Goal: Task Accomplishment & Management: Contribute content

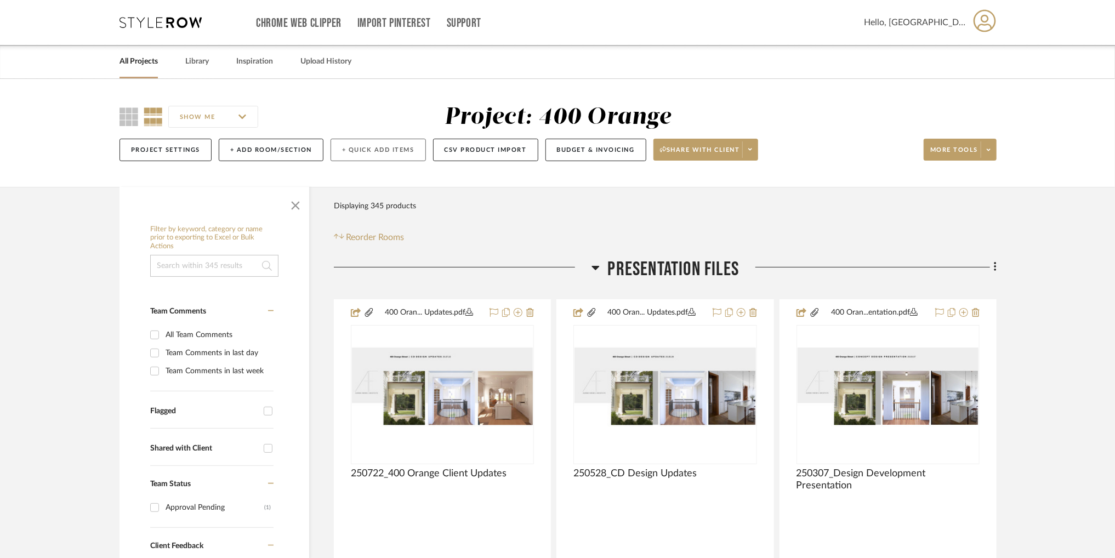
click at [370, 152] on button "+ Quick Add Items" at bounding box center [378, 150] width 95 height 22
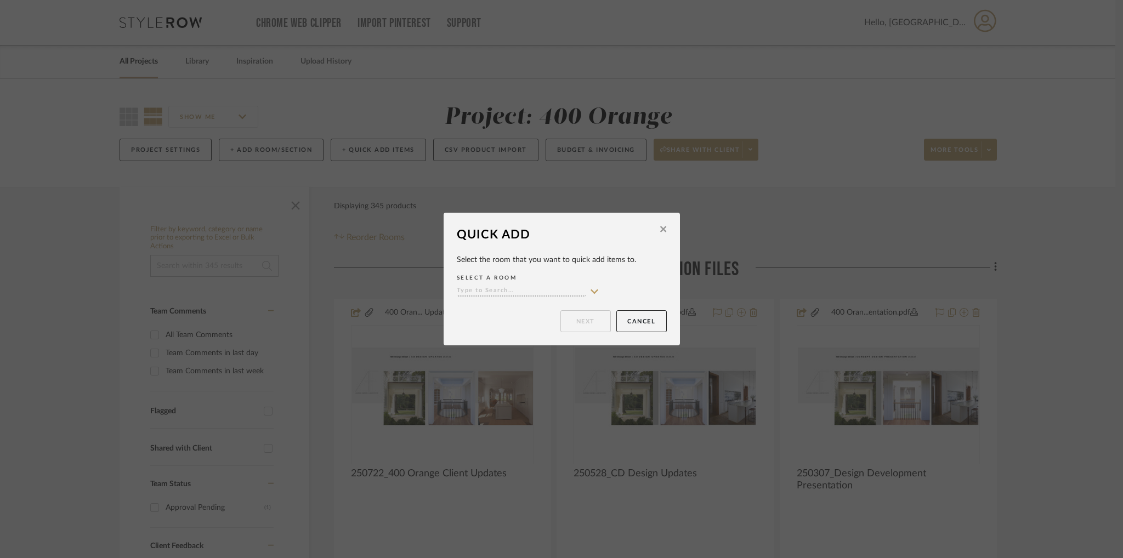
click at [660, 230] on icon at bounding box center [663, 229] width 6 height 10
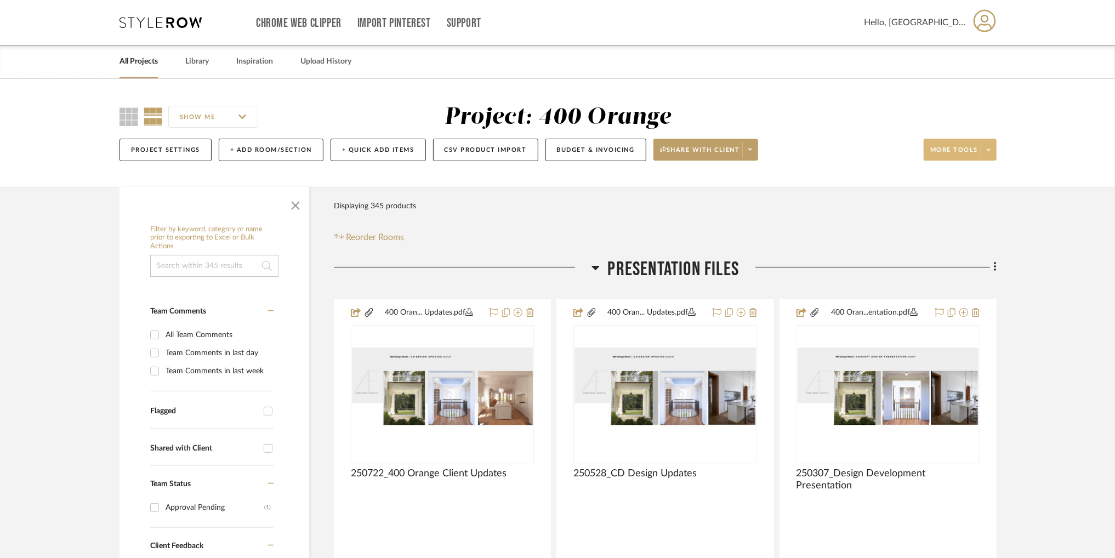
click at [985, 151] on span at bounding box center [988, 149] width 15 height 16
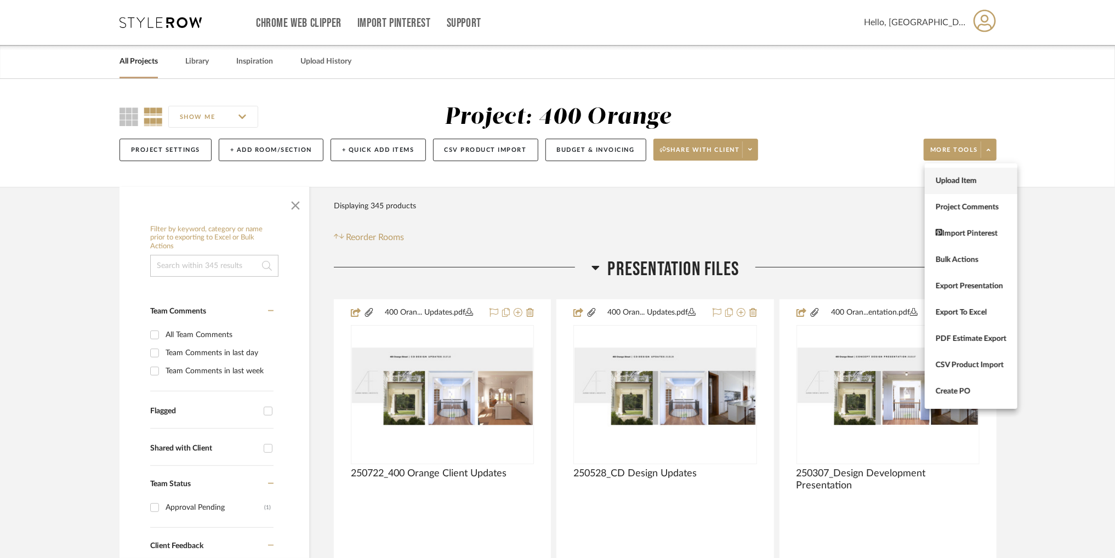
click at [972, 176] on button "Upload Item" at bounding box center [971, 181] width 93 height 26
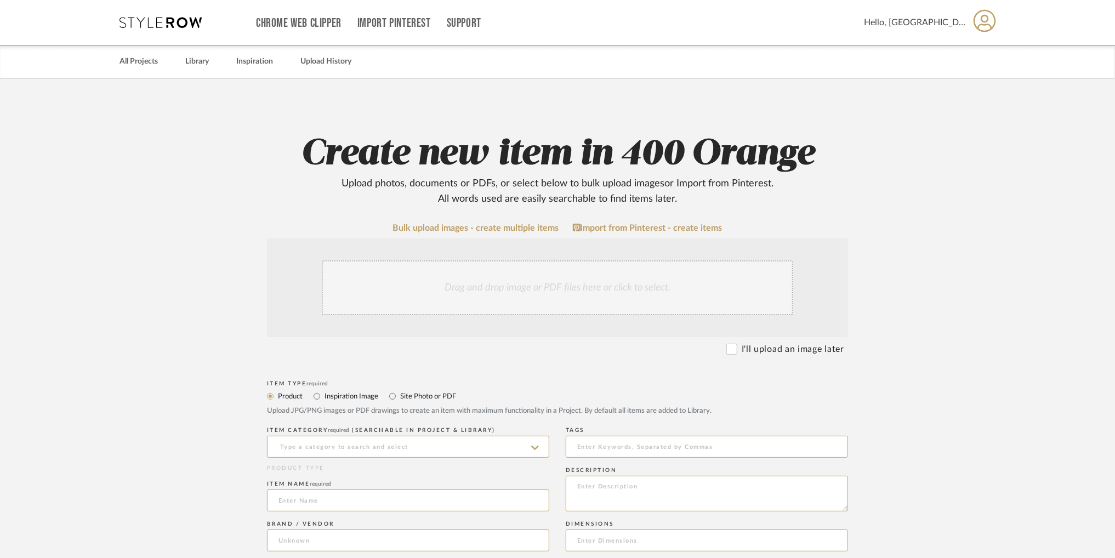
scroll to position [103, 0]
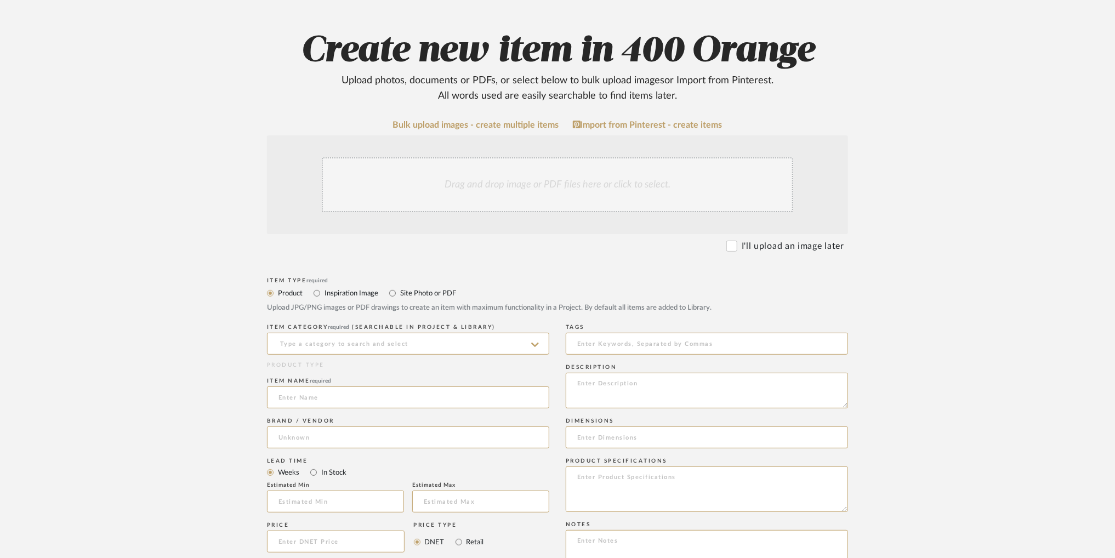
click at [560, 189] on div "Drag and drop image or PDF files here or click to select." at bounding box center [558, 184] width 472 height 55
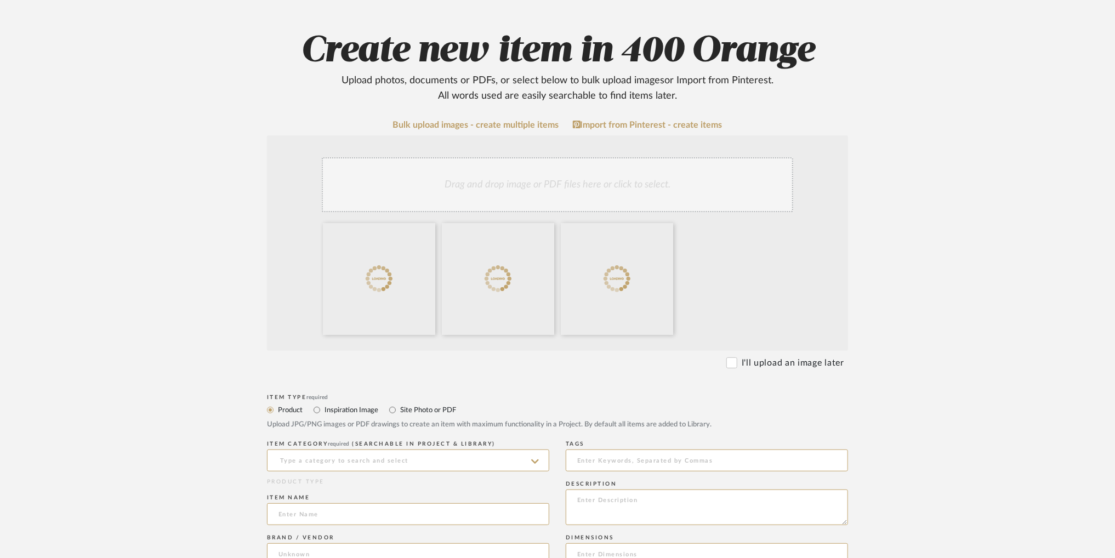
click at [626, 195] on div "Drag and drop image or PDF files here or click to select." at bounding box center [558, 184] width 472 height 55
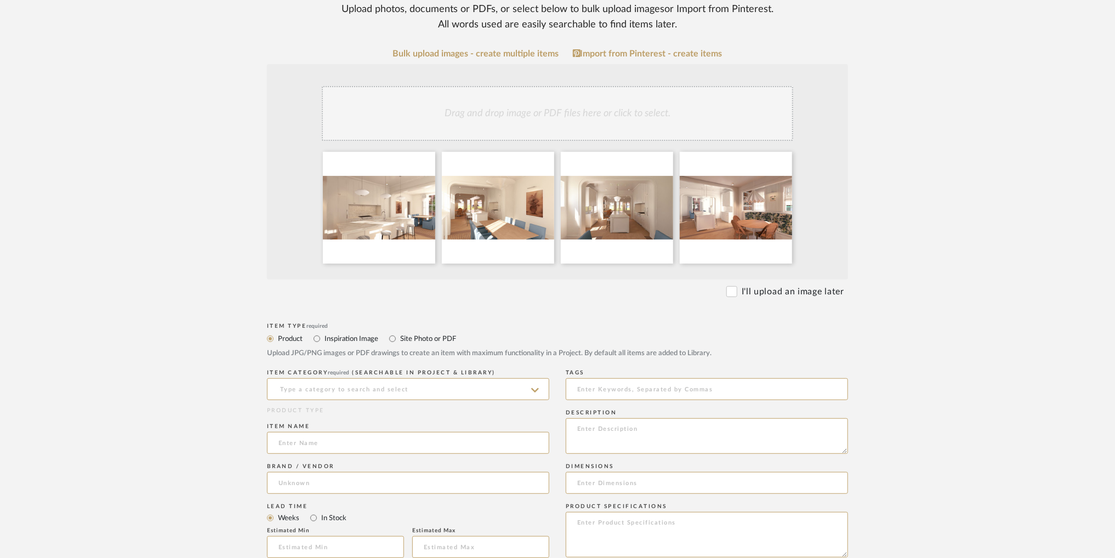
scroll to position [191, 0]
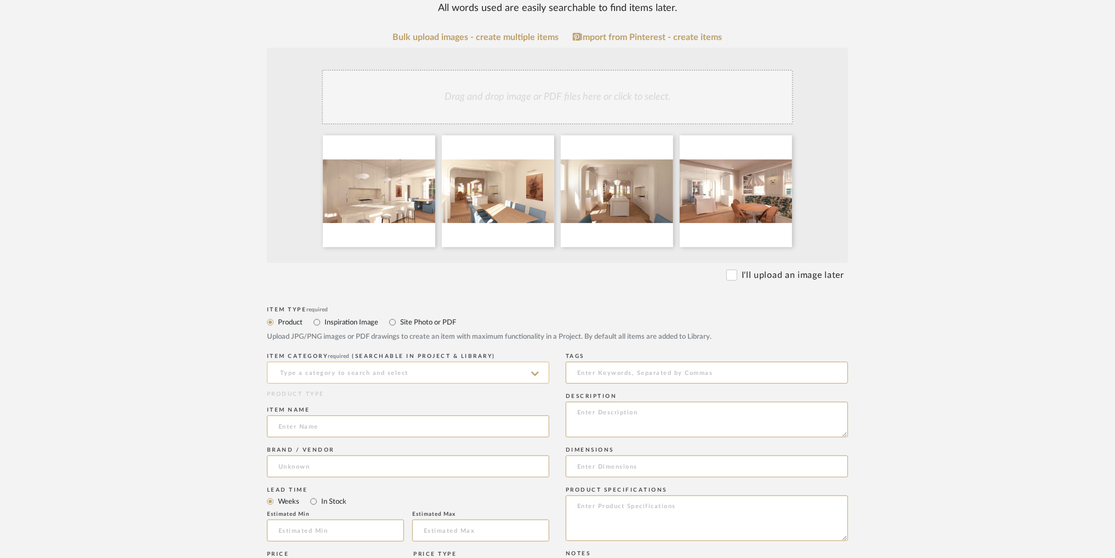
click at [393, 369] on input at bounding box center [408, 373] width 282 height 22
type input "Renderings"
click at [393, 369] on input at bounding box center [408, 373] width 282 height 22
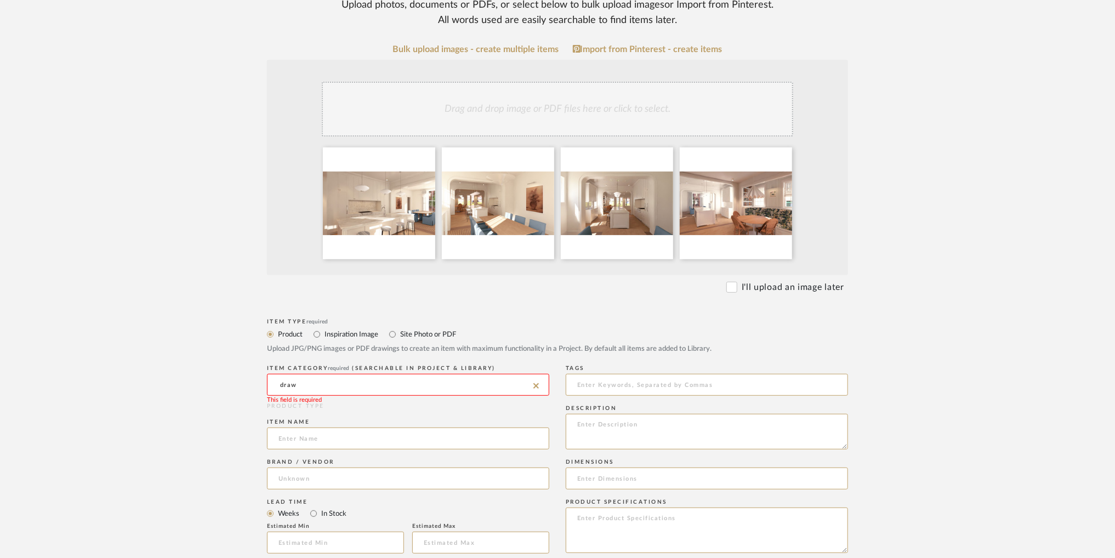
scroll to position [180, 0]
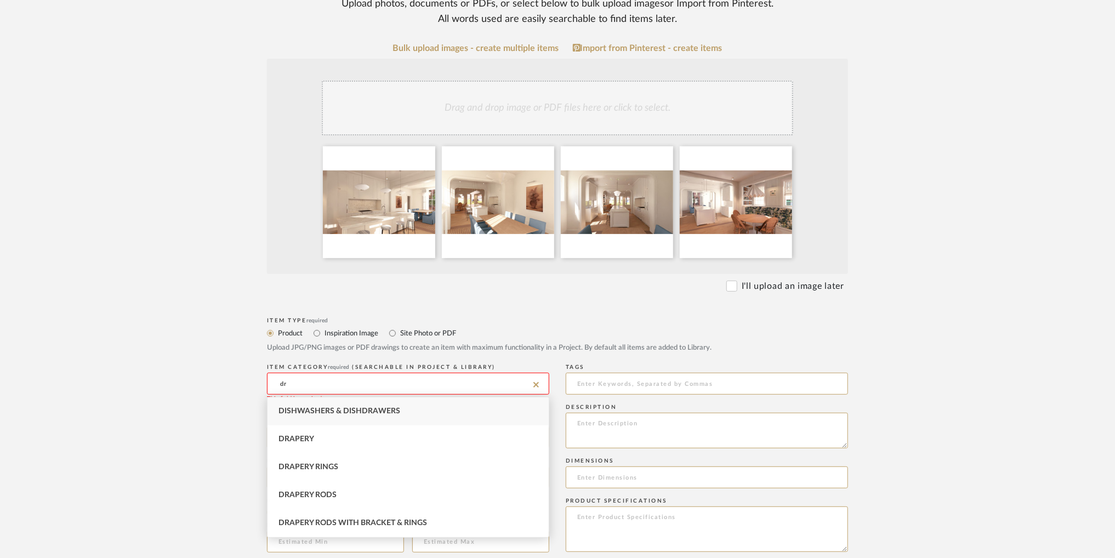
type input "d"
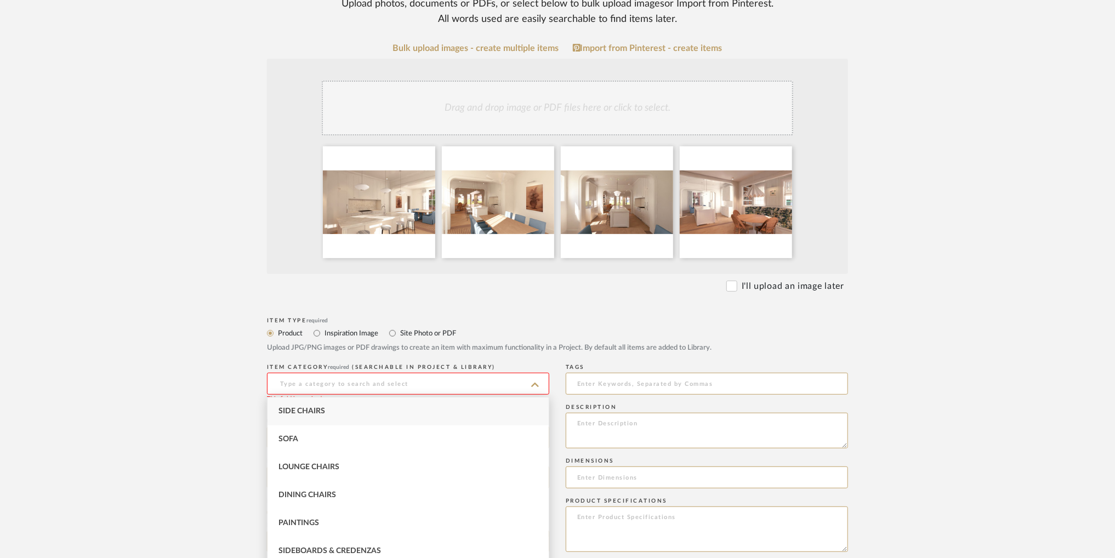
click at [95, 342] on upload-items "Create new item in 400 Orange Upload photos, documents or PDFs, or select below…" at bounding box center [557, 441] width 1115 height 1084
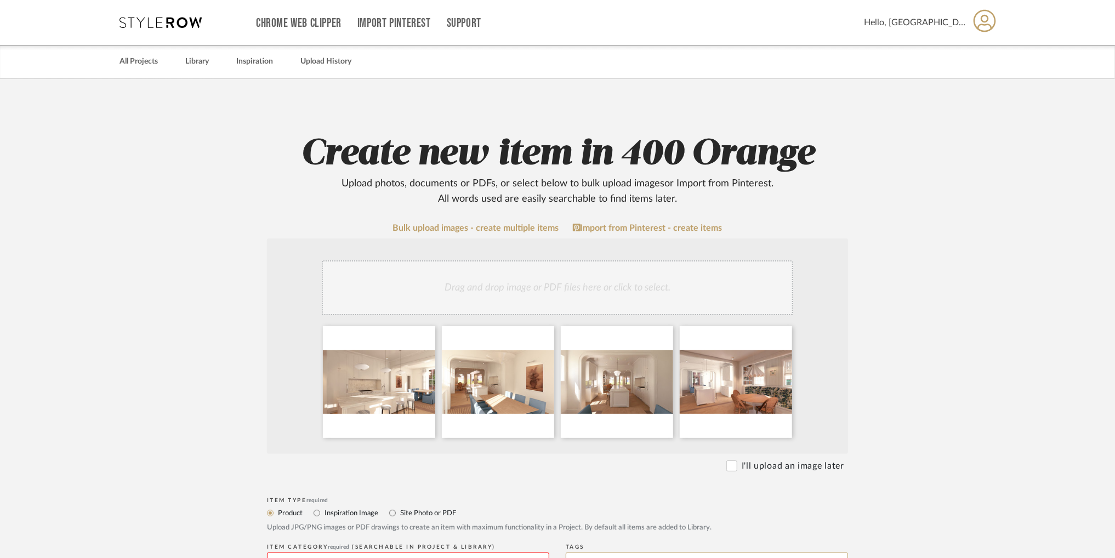
scroll to position [188, 0]
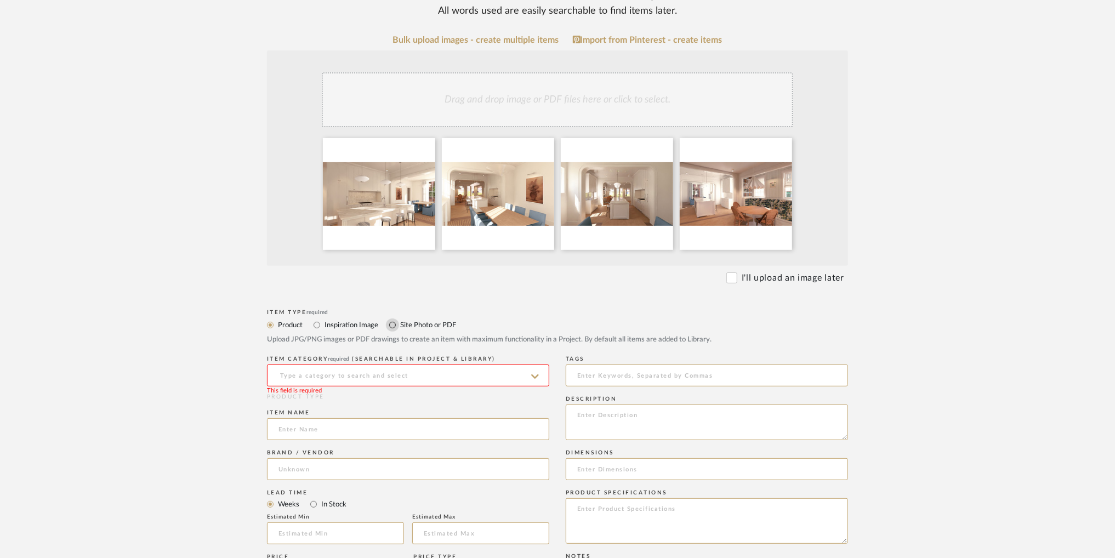
click at [392, 326] on input "Site Photo or PDF" at bounding box center [392, 325] width 13 height 13
radio input "true"
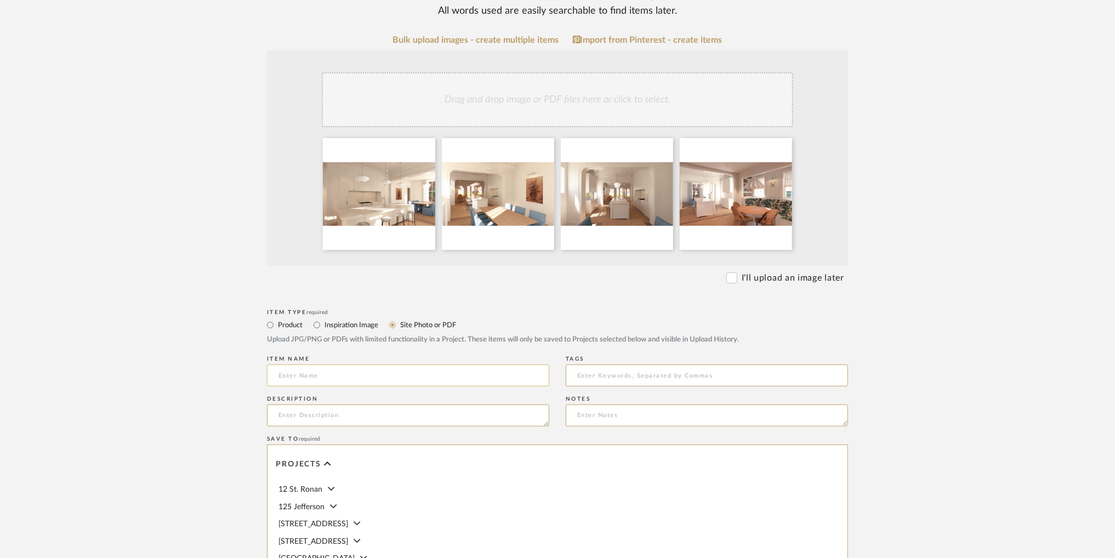
click at [397, 380] on input at bounding box center [408, 376] width 282 height 22
type input "Kitchen Renderings"
click at [600, 377] on input at bounding box center [707, 376] width 282 height 22
type input "Rendering"
click at [476, 416] on textarea at bounding box center [408, 416] width 282 height 22
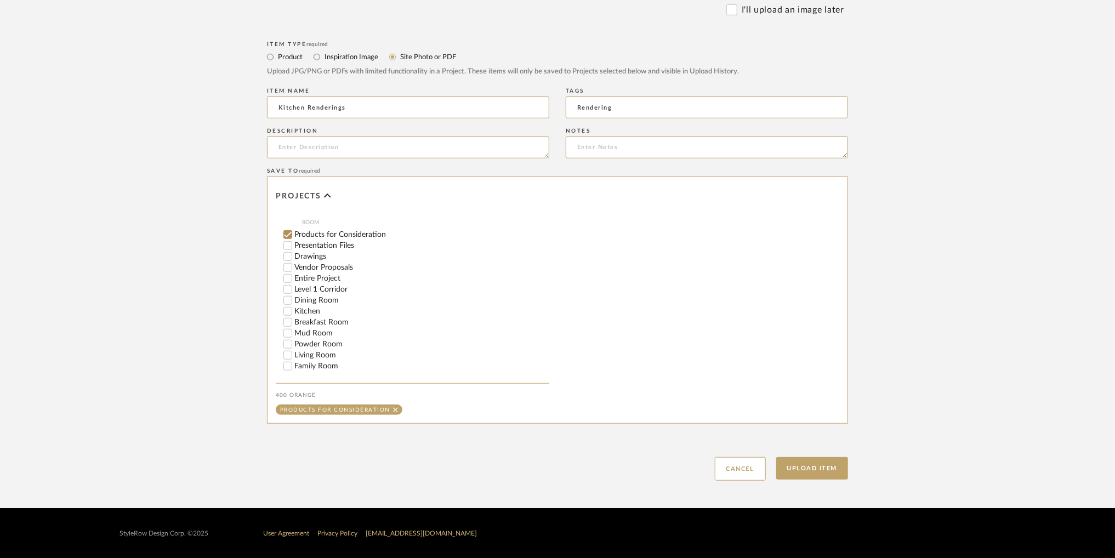
scroll to position [104, 0]
click at [290, 310] on input "Kitchen" at bounding box center [287, 310] width 11 height 11
checkbox input "false"
click at [809, 464] on button "Upload Item" at bounding box center [813, 468] width 72 height 22
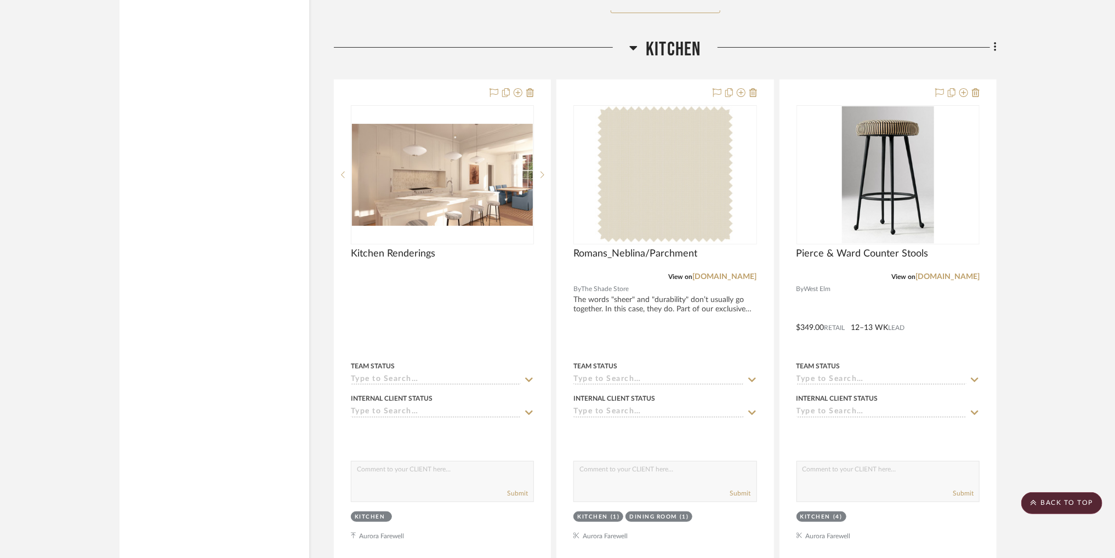
scroll to position [2971, 0]
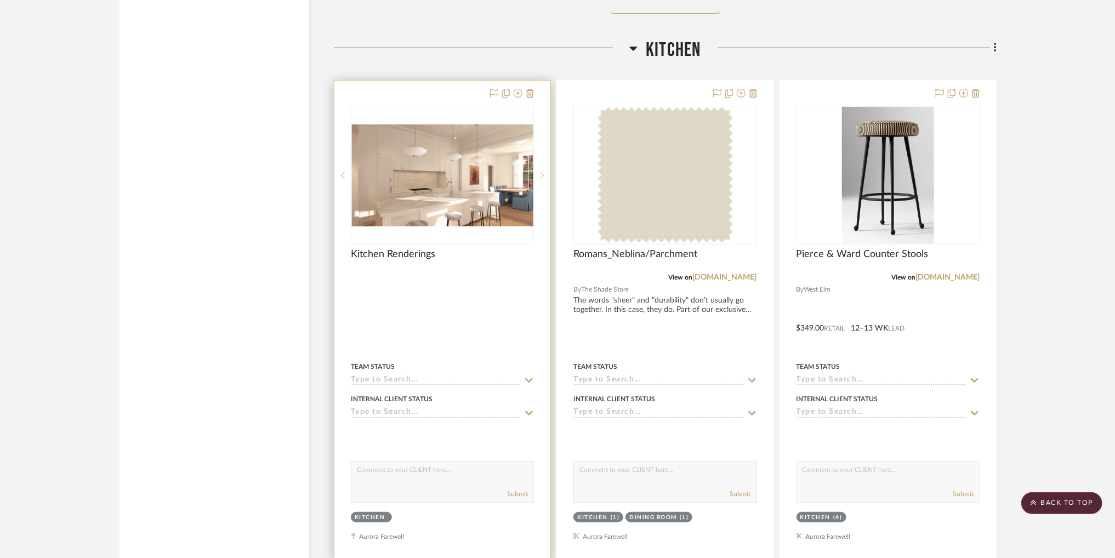
click at [542, 174] on icon at bounding box center [543, 176] width 4 height 8
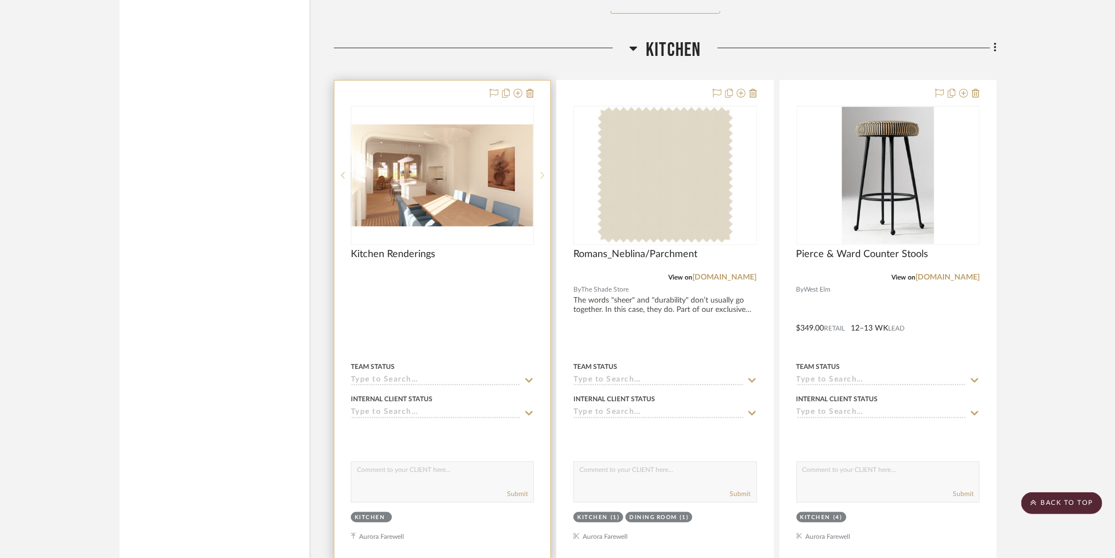
click at [542, 174] on icon at bounding box center [543, 176] width 4 height 8
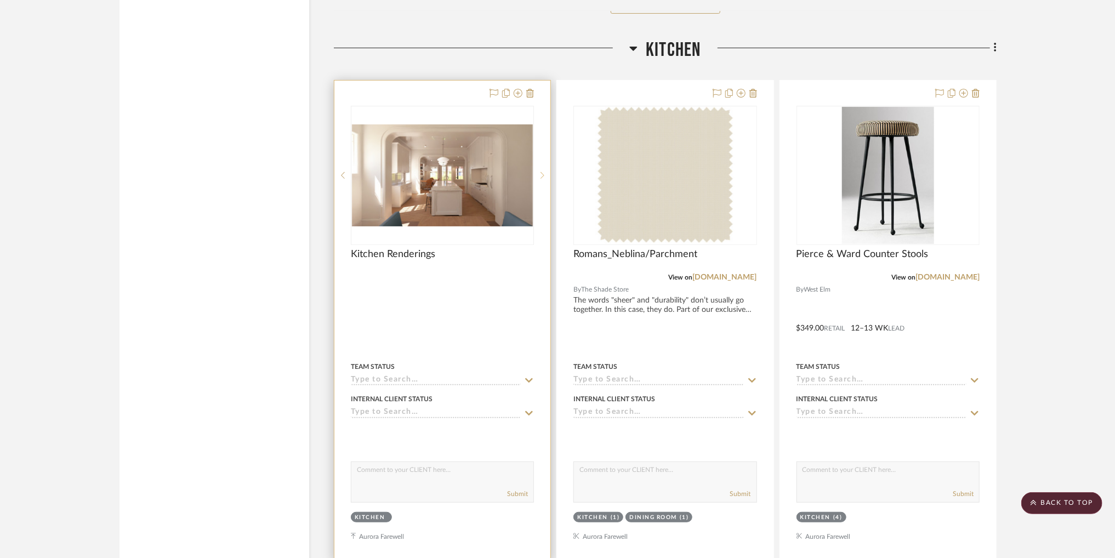
click at [542, 174] on icon at bounding box center [543, 176] width 4 height 8
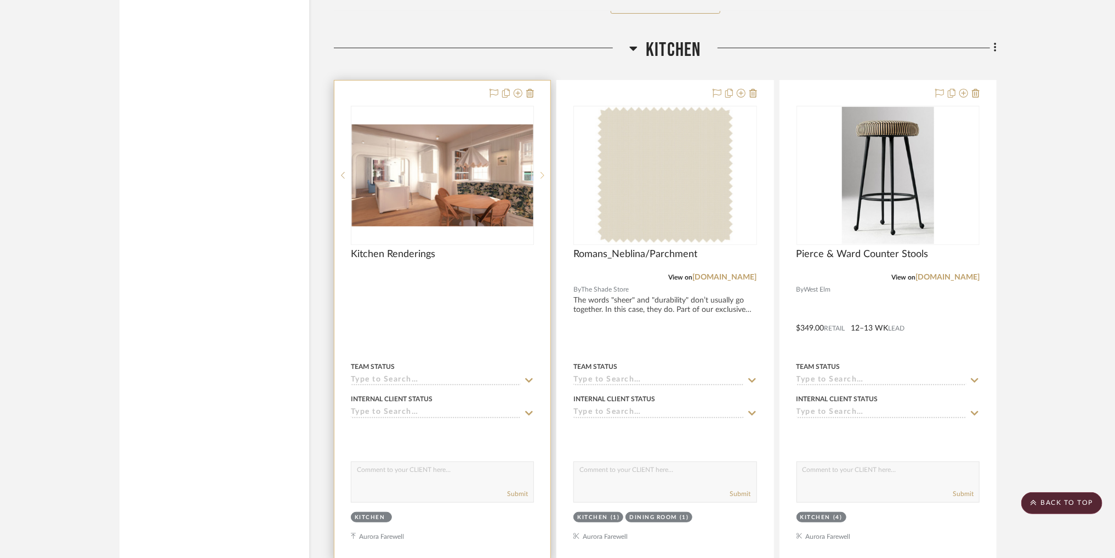
click at [542, 174] on icon at bounding box center [543, 176] width 4 height 8
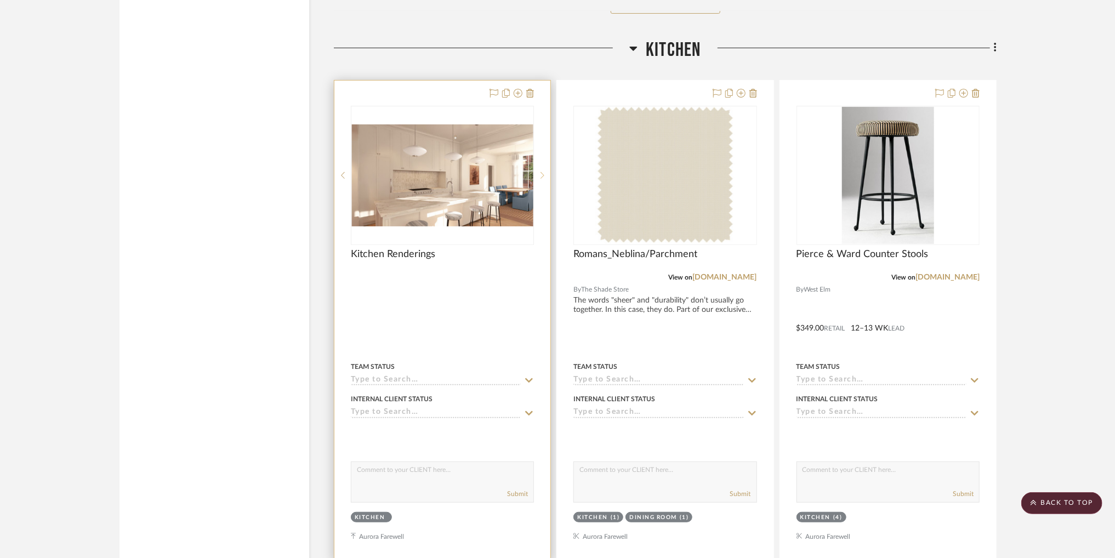
click at [542, 174] on icon at bounding box center [543, 176] width 4 height 8
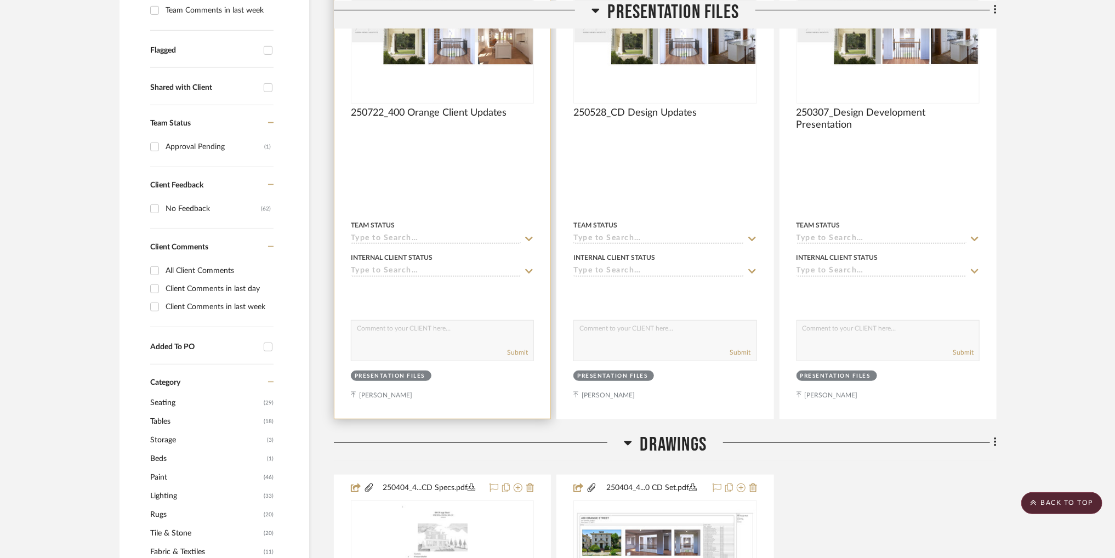
scroll to position [0, 0]
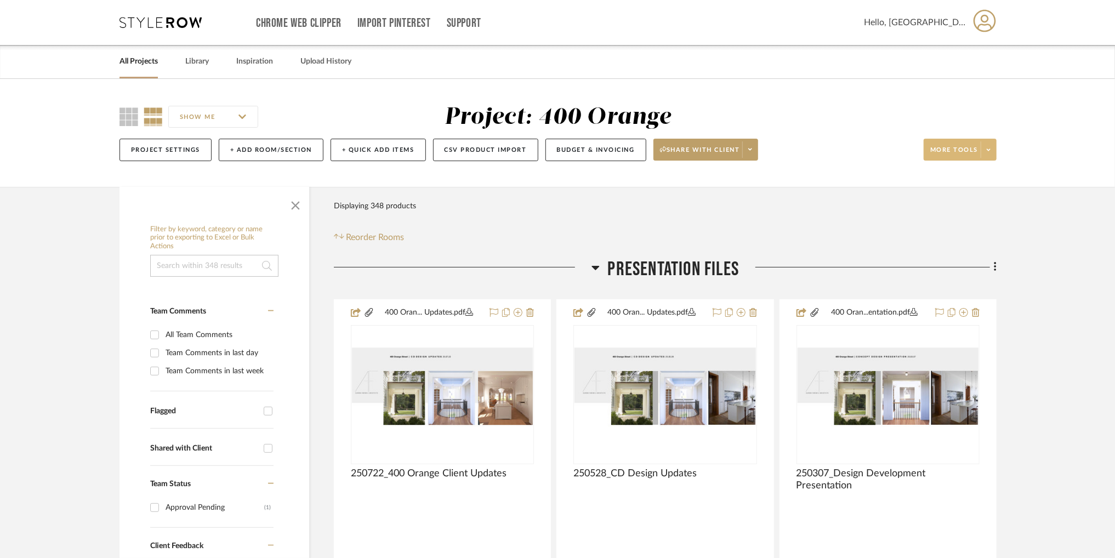
click at [963, 143] on button "More tools" at bounding box center [960, 150] width 73 height 22
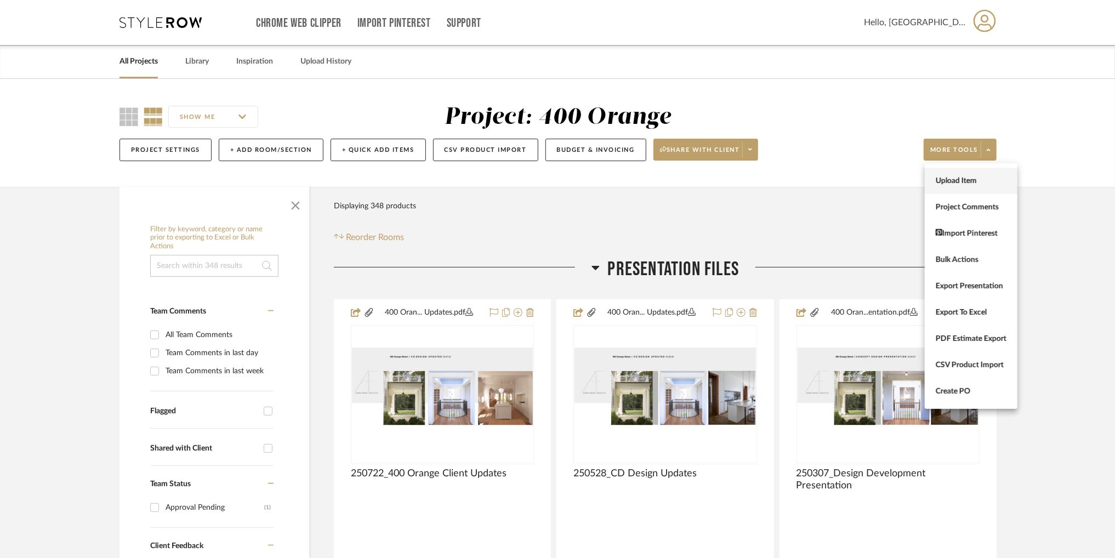
click at [959, 178] on span "Upload Item" at bounding box center [971, 181] width 71 height 9
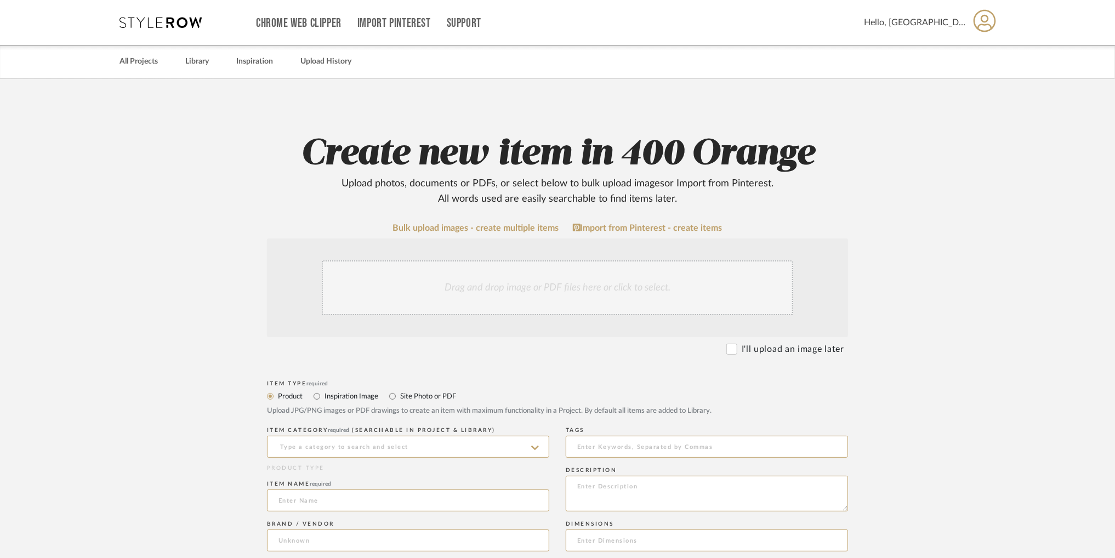
click at [522, 282] on div "Drag and drop image or PDF files here or click to select." at bounding box center [558, 287] width 472 height 55
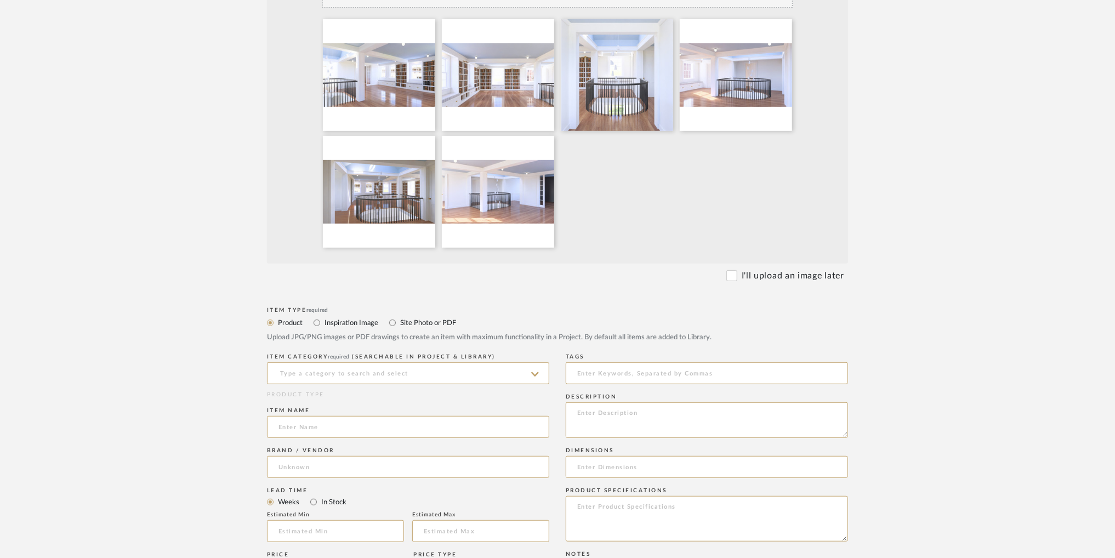
scroll to position [307, 0]
click at [394, 323] on input "Site Photo or PDF" at bounding box center [392, 323] width 13 height 13
radio input "true"
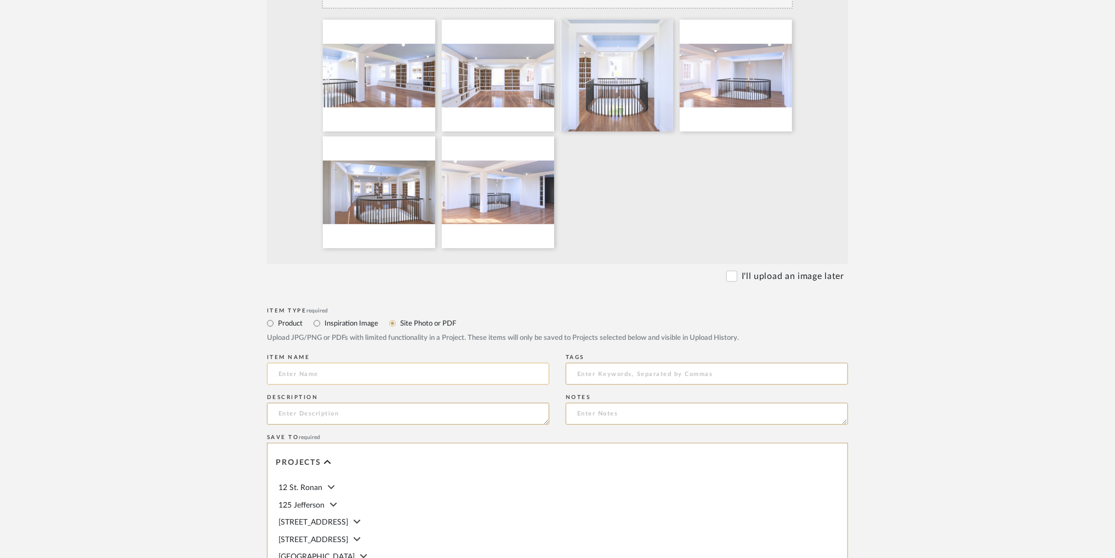
scroll to position [338, 0]
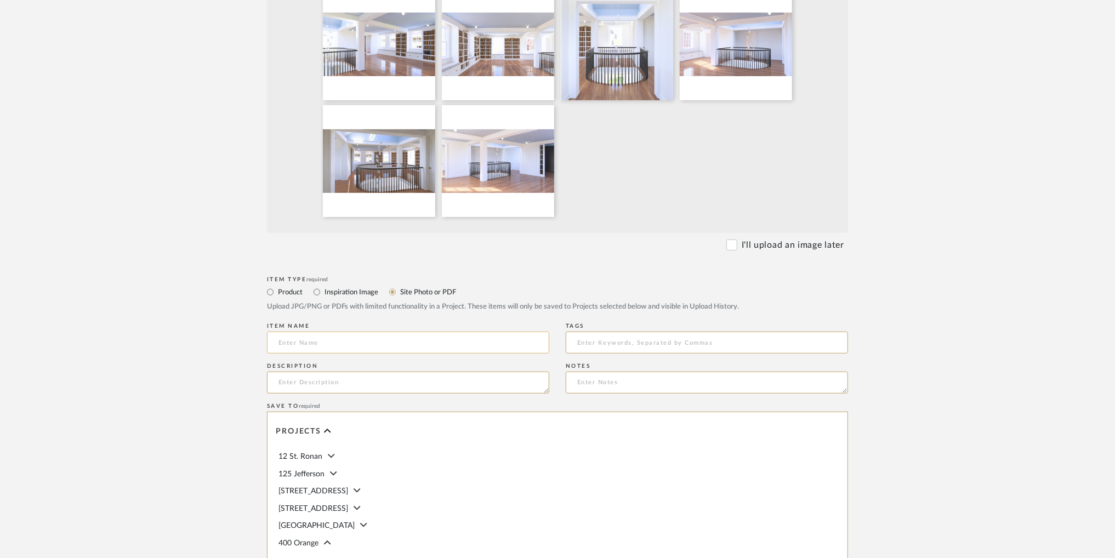
click at [516, 342] on input at bounding box center [408, 343] width 282 height 22
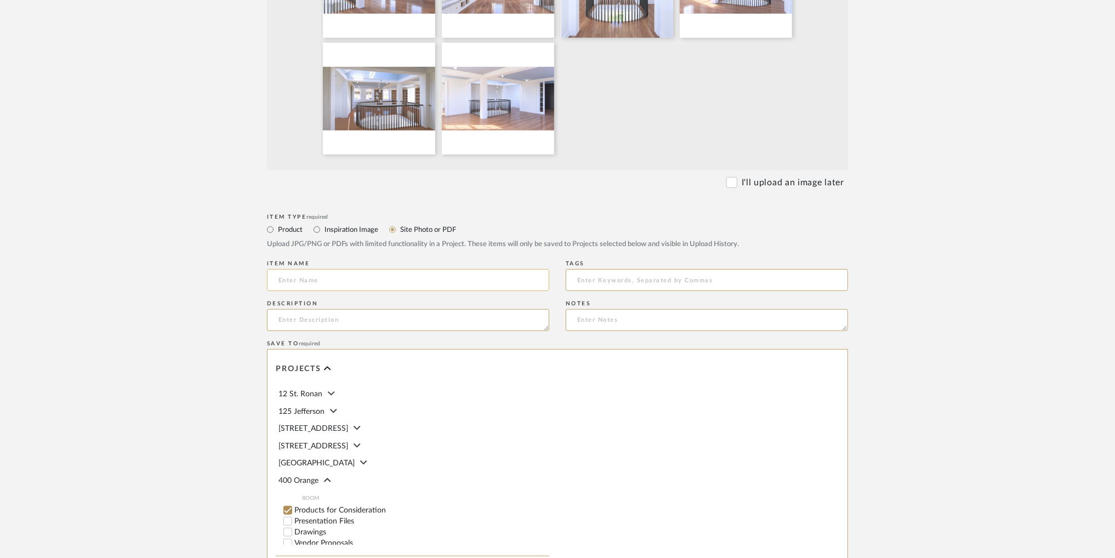
scroll to position [437, 0]
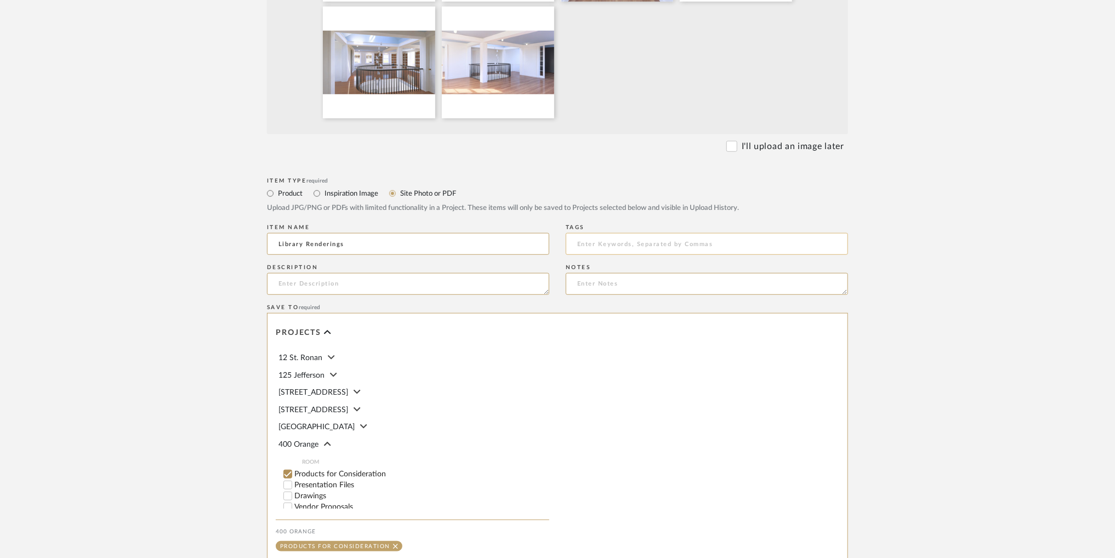
type input "Library Renderings"
click at [648, 244] on input at bounding box center [707, 244] width 282 height 22
type input "Rendering"
click at [453, 279] on textarea at bounding box center [408, 284] width 282 height 22
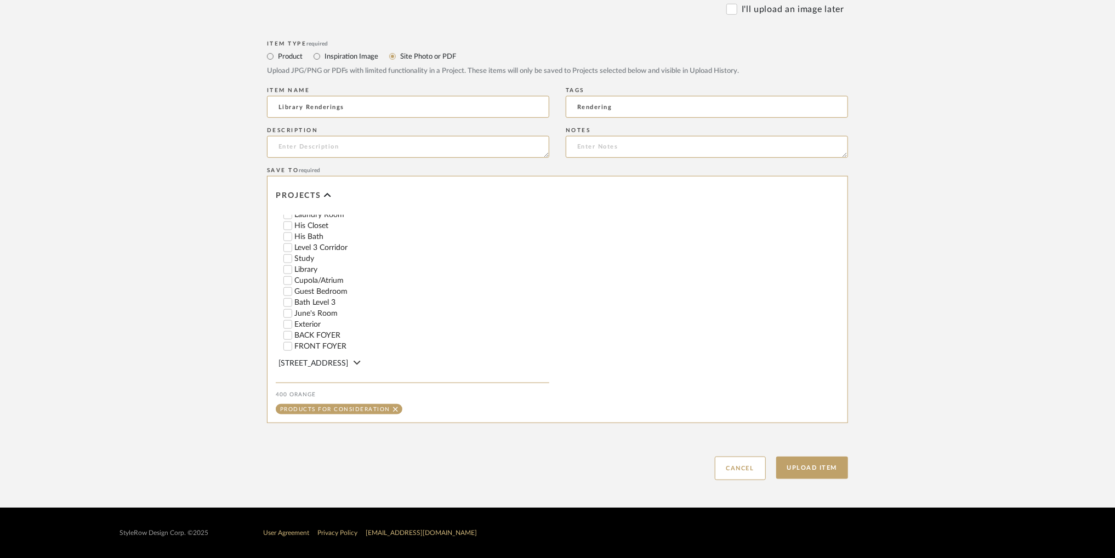
scroll to position [350, 0]
click at [287, 247] on input "Library" at bounding box center [287, 250] width 11 height 11
checkbox input "false"
click at [826, 470] on button "Upload Item" at bounding box center [813, 468] width 72 height 22
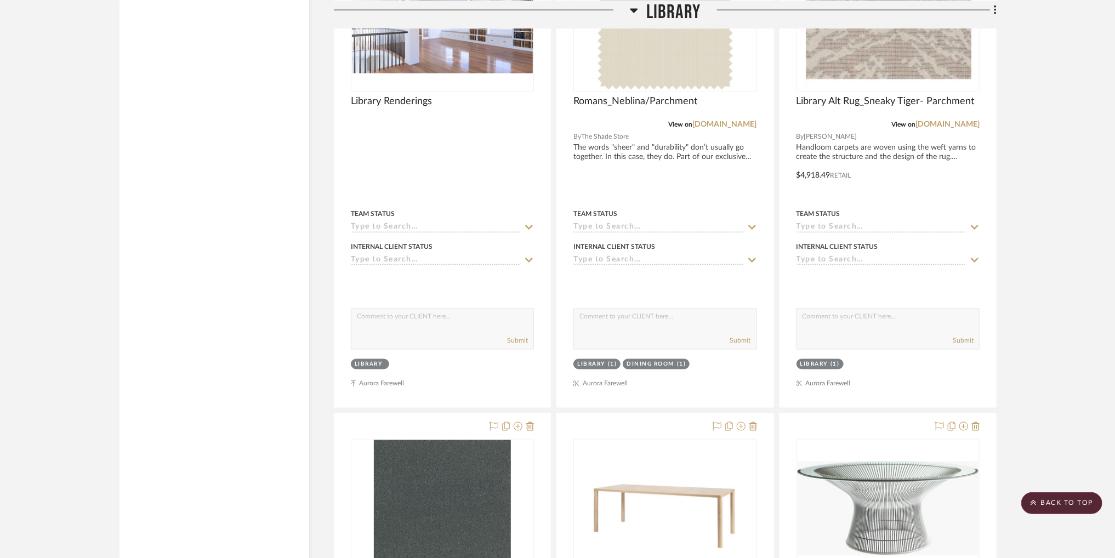
scroll to position [28759, 0]
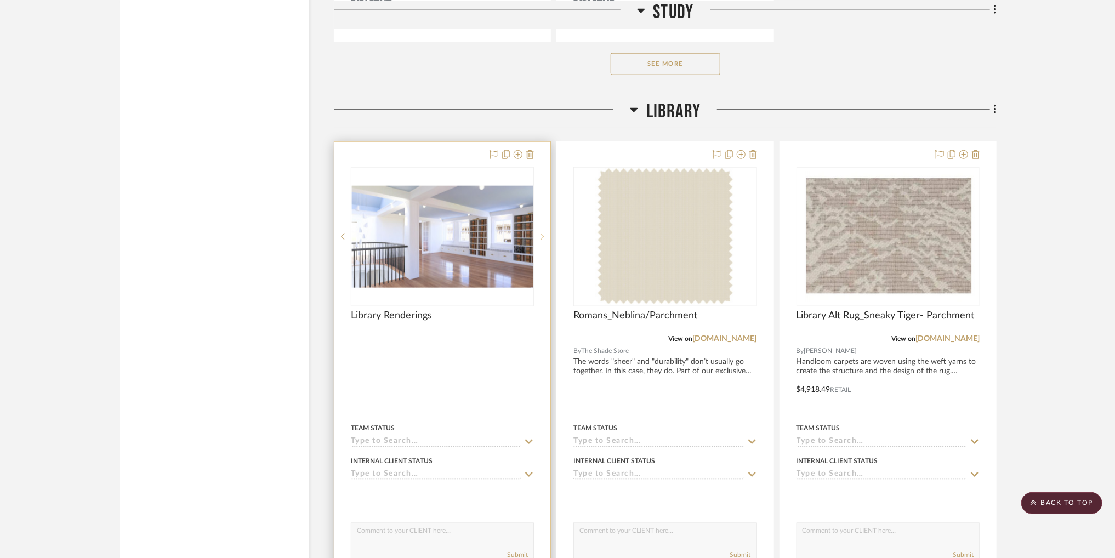
click at [542, 237] on icon at bounding box center [543, 237] width 4 height 8
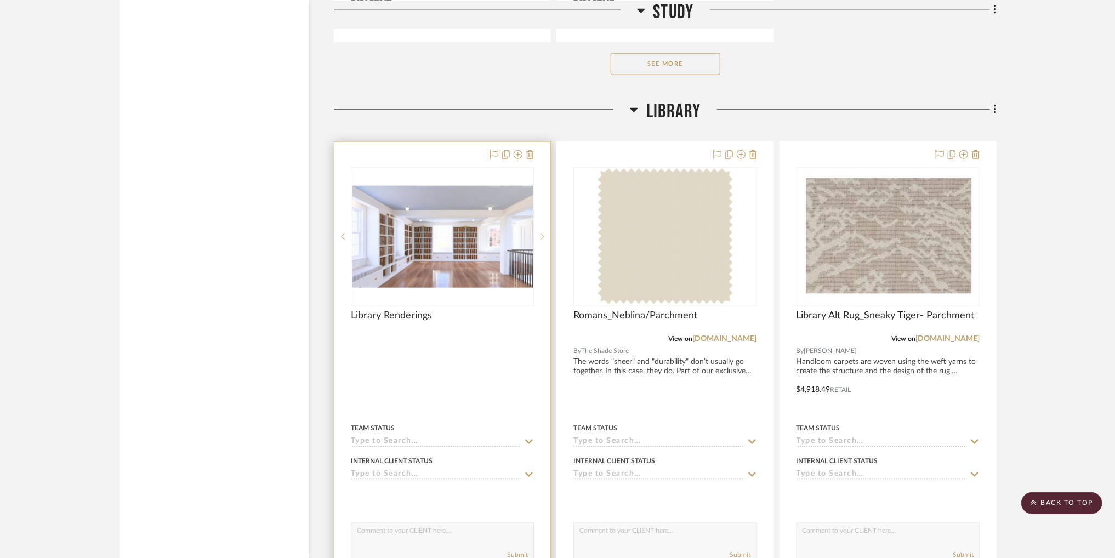
click at [542, 237] on icon at bounding box center [543, 237] width 4 height 8
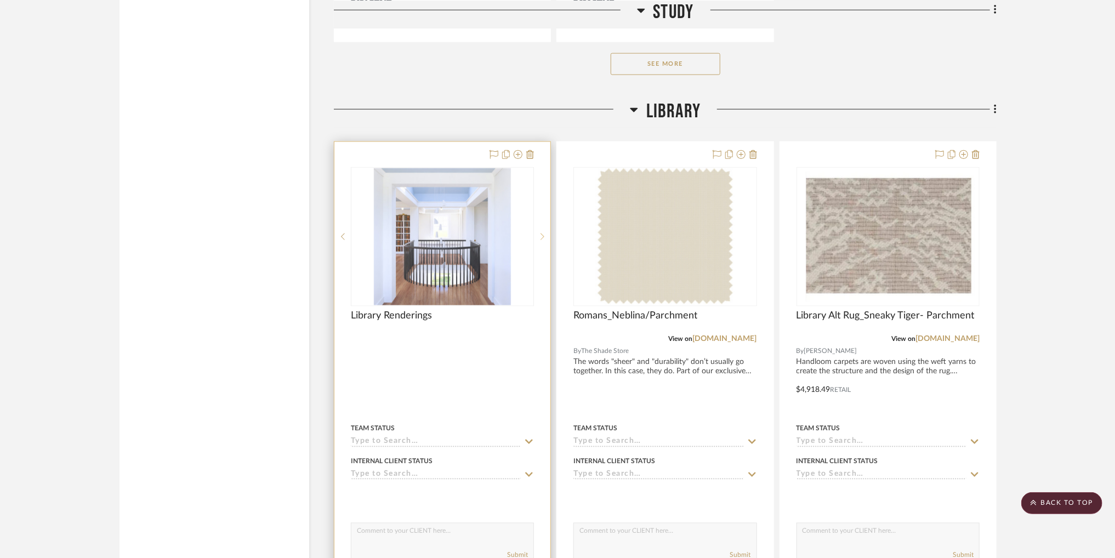
click at [542, 237] on icon at bounding box center [543, 237] width 4 height 8
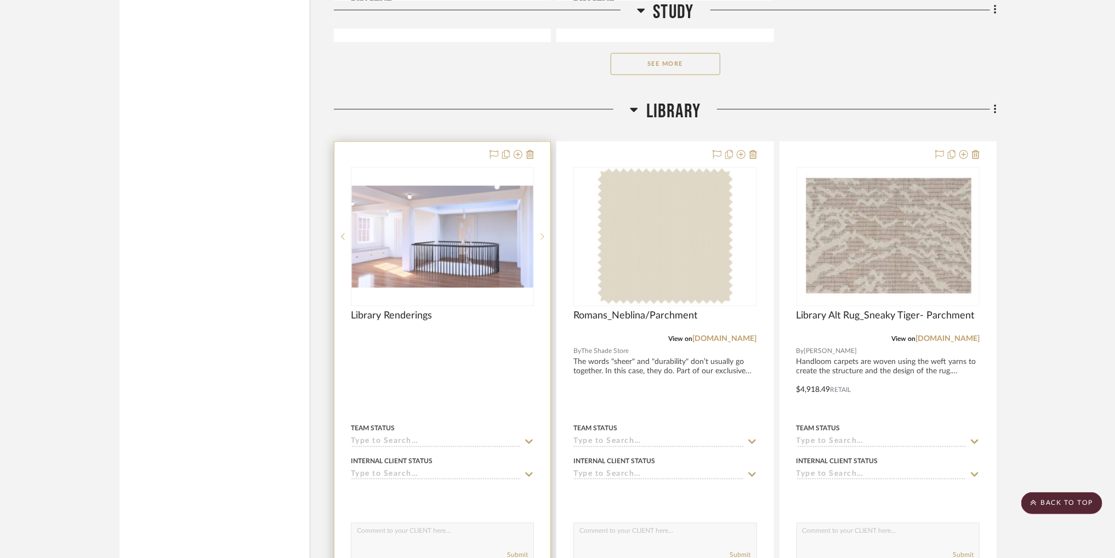
click at [542, 237] on icon at bounding box center [543, 237] width 4 height 8
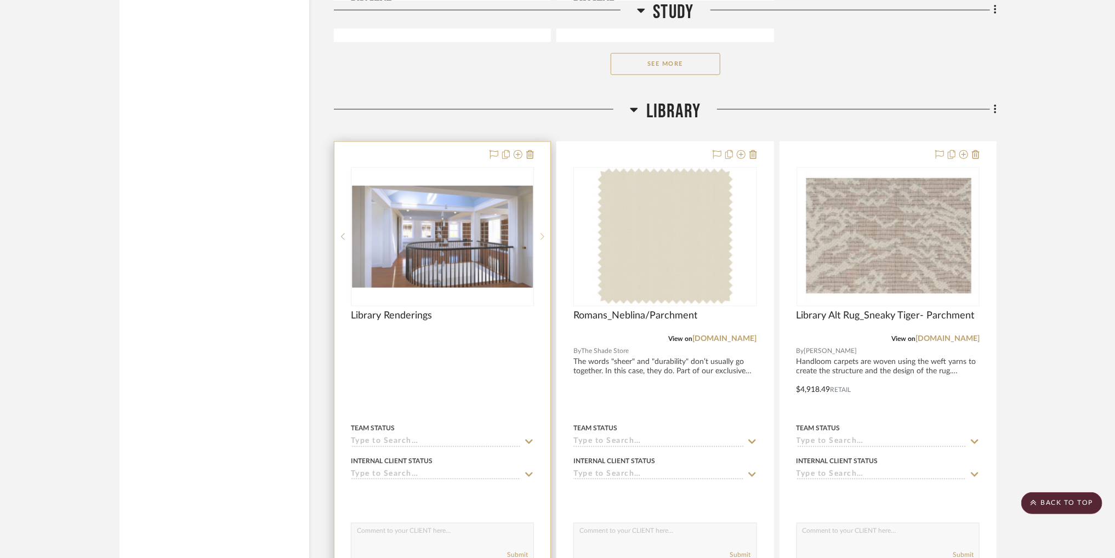
click at [542, 237] on icon at bounding box center [543, 237] width 4 height 8
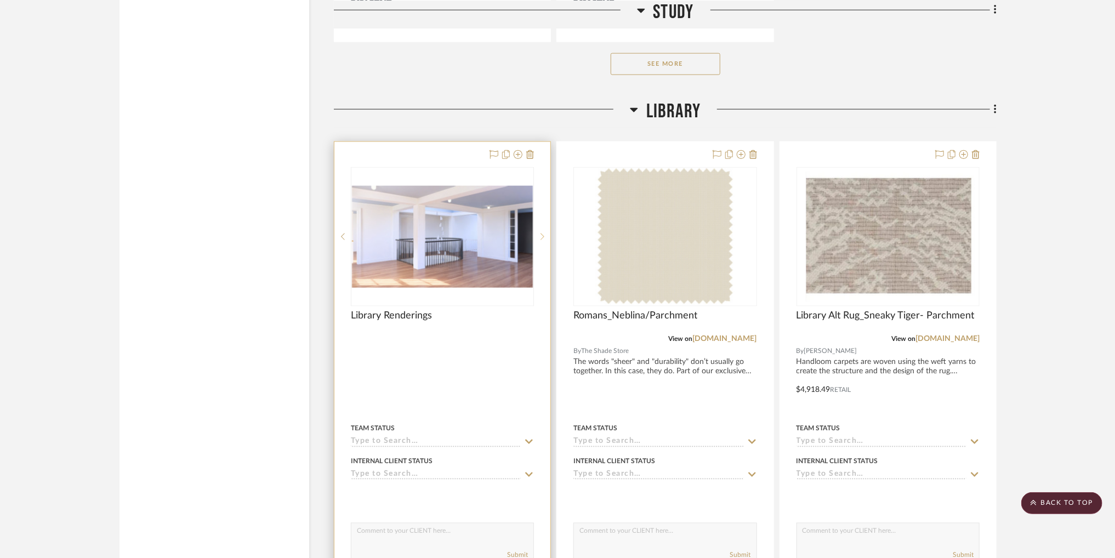
click at [542, 237] on icon at bounding box center [543, 237] width 4 height 8
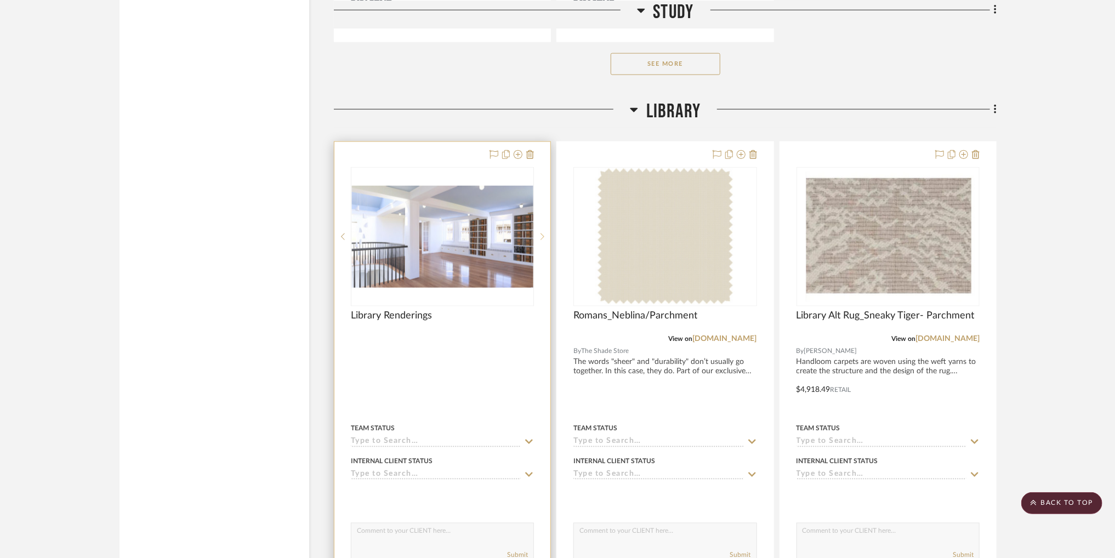
click at [542, 237] on icon at bounding box center [543, 237] width 4 height 8
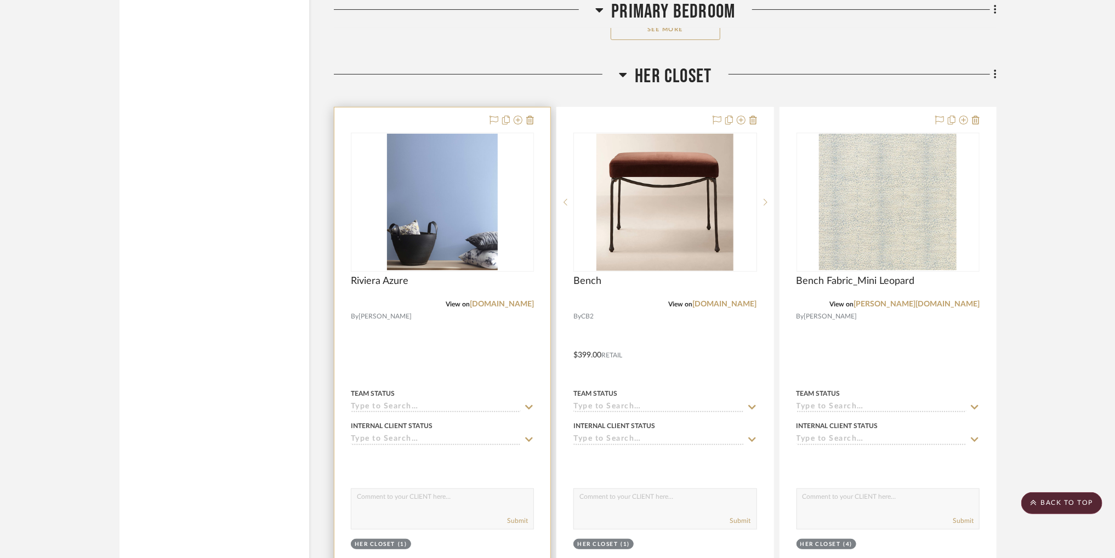
scroll to position [16922, 0]
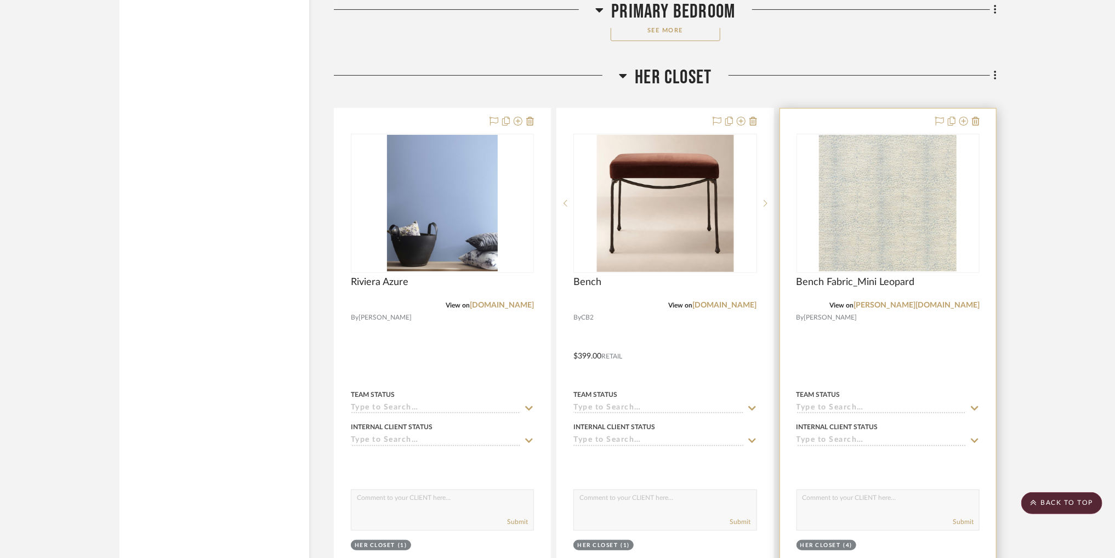
click at [901, 262] on img "0" at bounding box center [888, 203] width 138 height 137
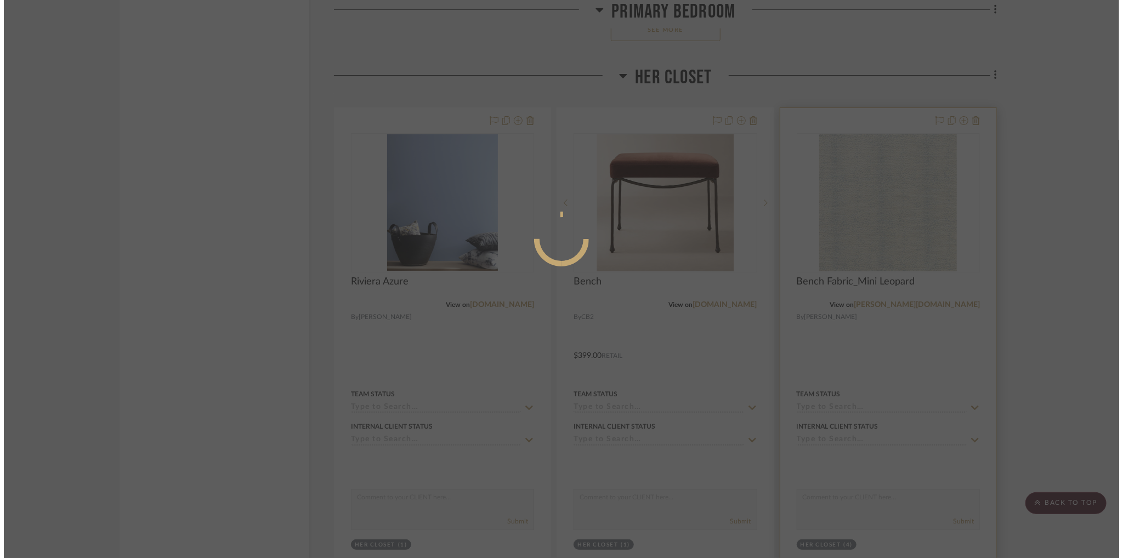
scroll to position [0, 0]
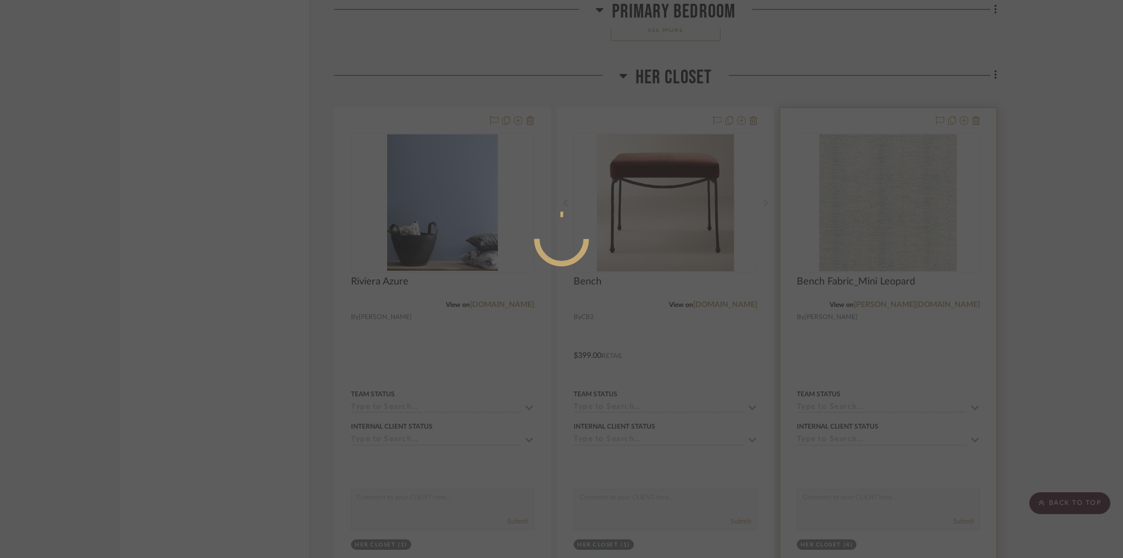
click at [901, 262] on div at bounding box center [561, 279] width 1123 height 558
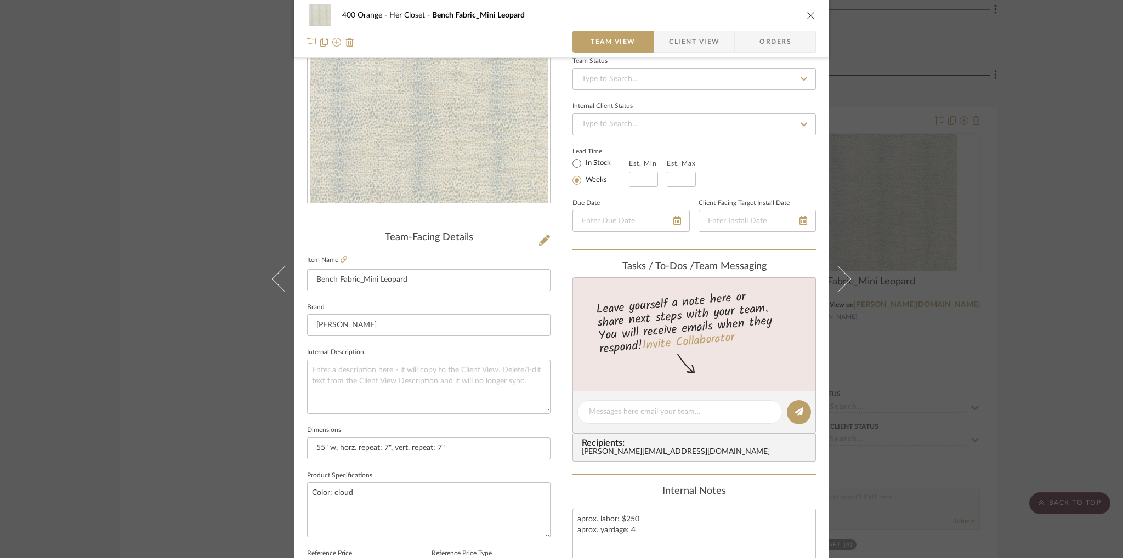
scroll to position [66, 0]
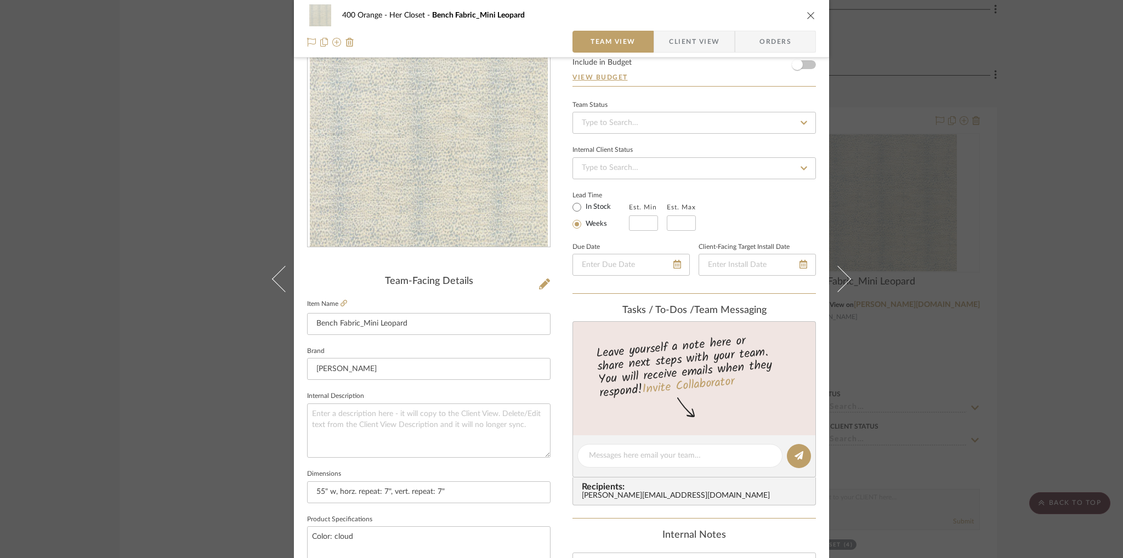
click at [807, 12] on icon "close" at bounding box center [811, 15] width 9 height 9
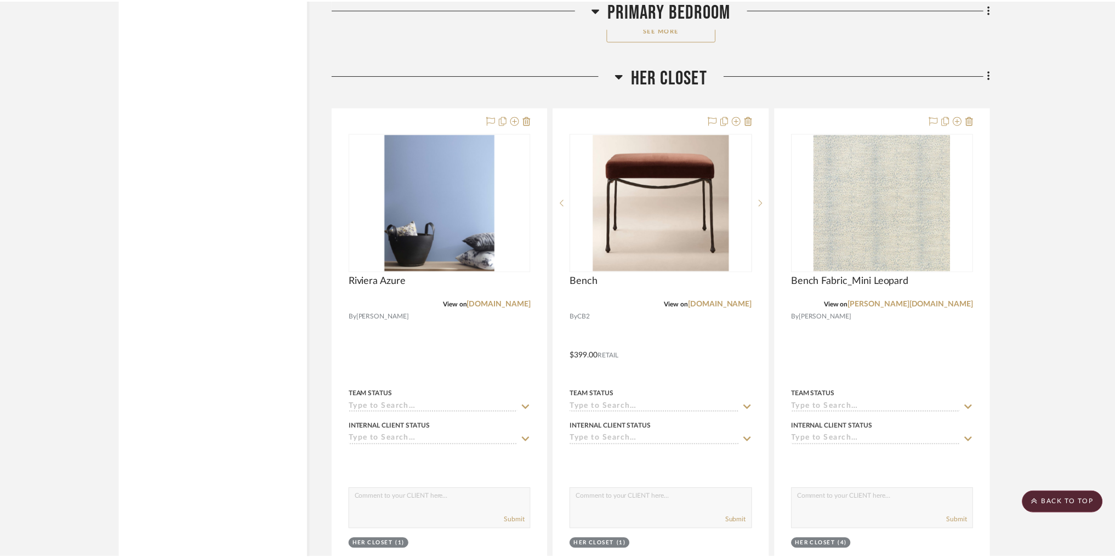
scroll to position [16922, 0]
